Goal: Find specific page/section

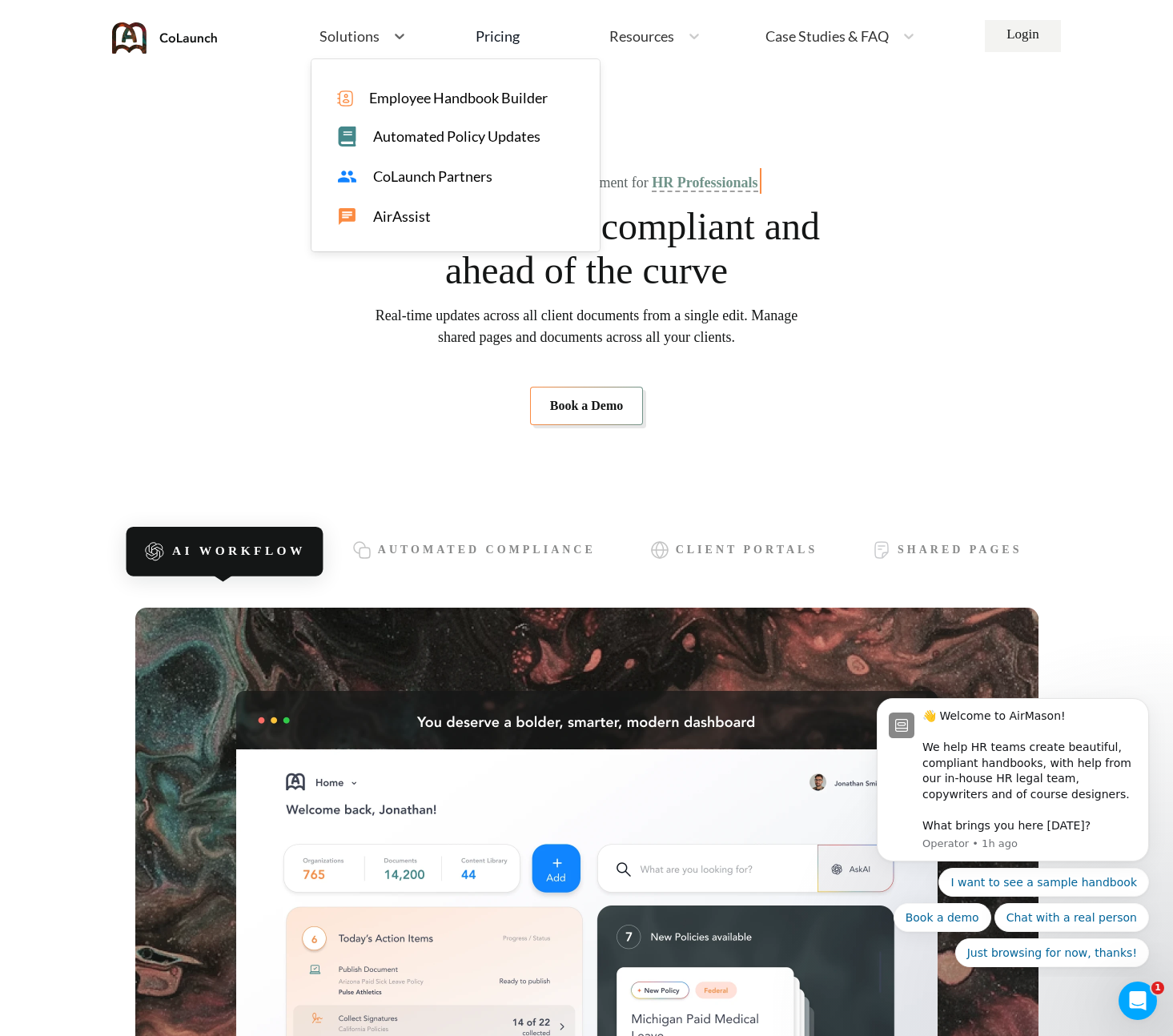
click at [645, 29] on span "Resources" at bounding box center [641, 37] width 65 height 15
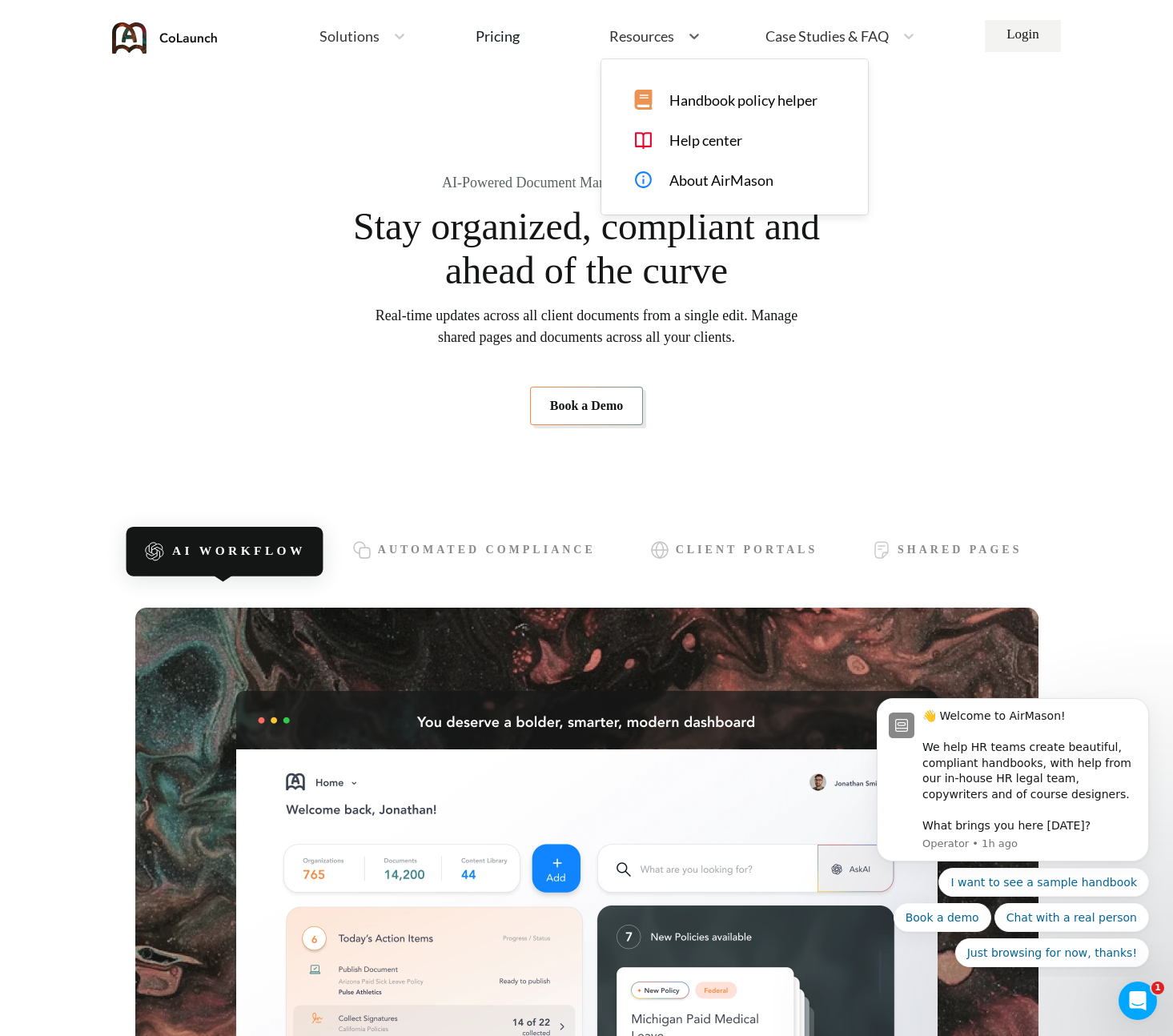
click at [708, 100] on span "Handbook policy helper" at bounding box center [743, 101] width 148 height 16
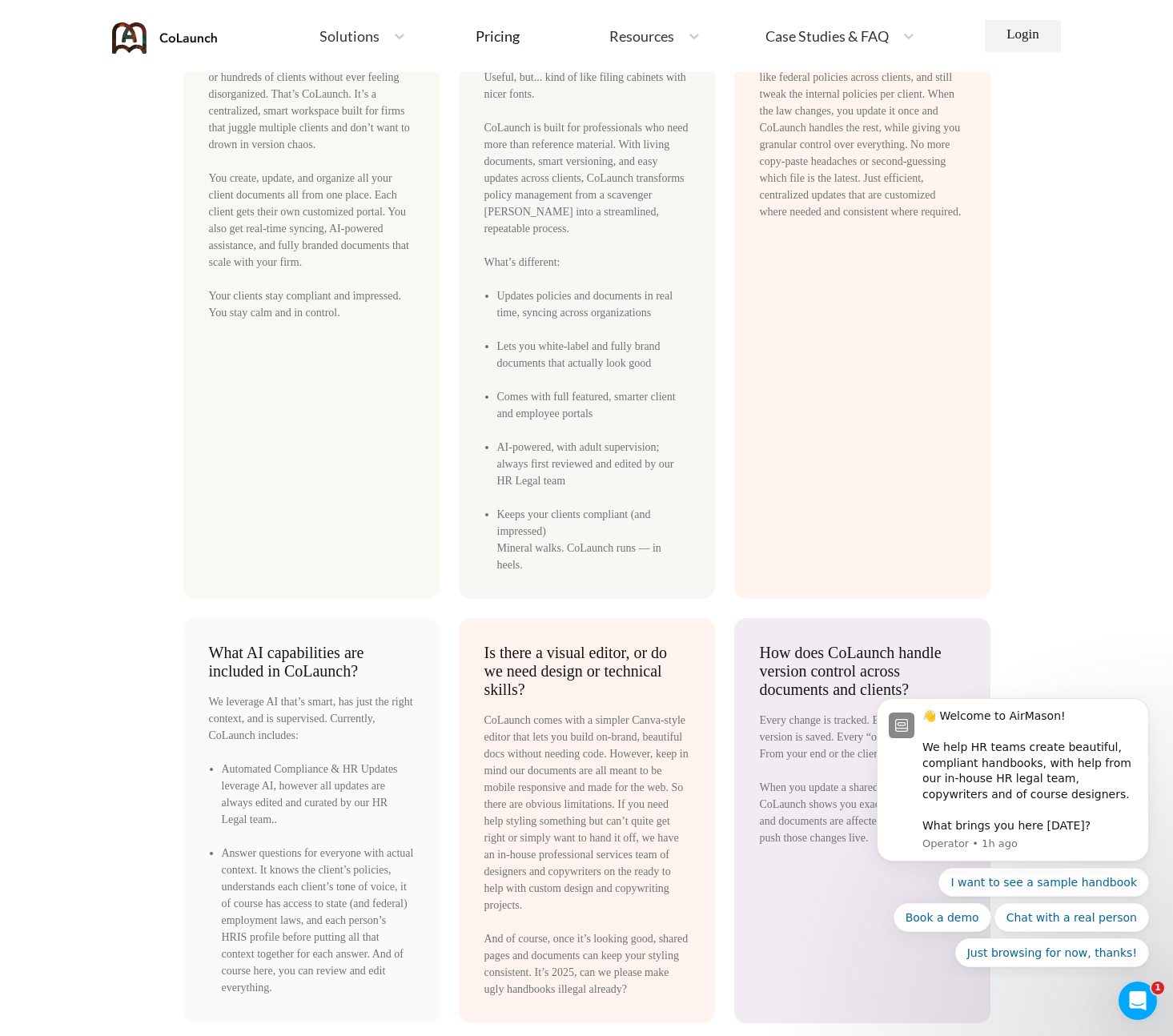
scroll to position [7490, 0]
